Goal: Transaction & Acquisition: Purchase product/service

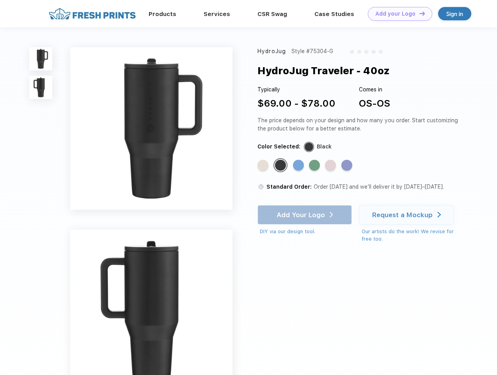
click at [397, 14] on link "Add your Logo Design Tool" at bounding box center [400, 14] width 64 height 14
click at [0, 0] on div "Design Tool" at bounding box center [0, 0] width 0 height 0
click at [419, 13] on link "Add your Logo Design Tool" at bounding box center [400, 14] width 64 height 14
click at [41, 59] on img at bounding box center [40, 58] width 23 height 23
click at [41, 87] on img at bounding box center [40, 87] width 23 height 23
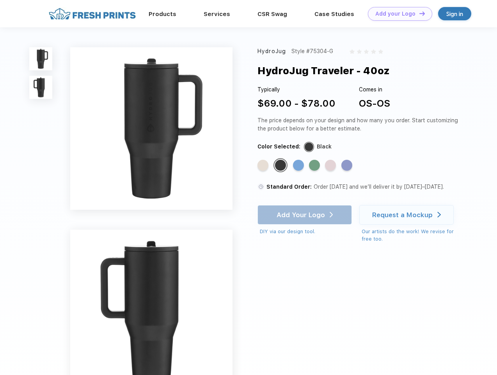
click at [264, 165] on div "Standard Color" at bounding box center [263, 165] width 11 height 11
click at [281, 165] on div "Standard Color" at bounding box center [280, 165] width 11 height 11
click at [299, 165] on div "Standard Color" at bounding box center [298, 165] width 11 height 11
click at [315, 165] on div "Standard Color" at bounding box center [314, 165] width 11 height 11
click at [331, 165] on div "Standard Color" at bounding box center [330, 165] width 11 height 11
